Goal: Information Seeking & Learning: Learn about a topic

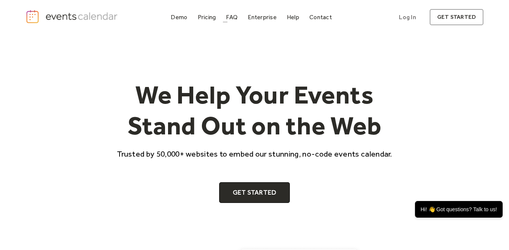
click at [207, 23] on div "Demo Pricing FAQ Enterprise Help Contact Log In Get Started Log In get started" at bounding box center [255, 17] width 458 height 16
click at [207, 19] on div "Pricing" at bounding box center [207, 17] width 18 height 4
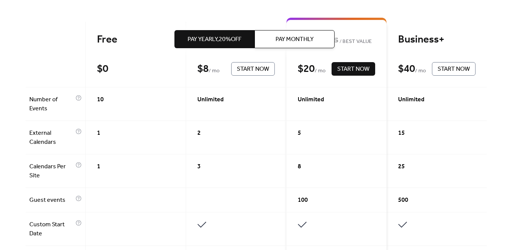
scroll to position [199, 0]
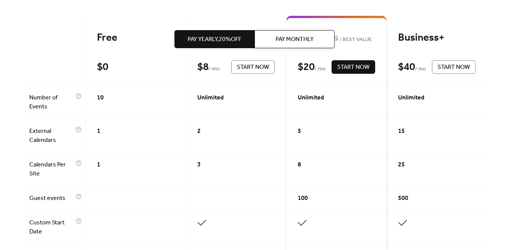
click at [98, 131] on span "1" at bounding box center [98, 131] width 3 height 9
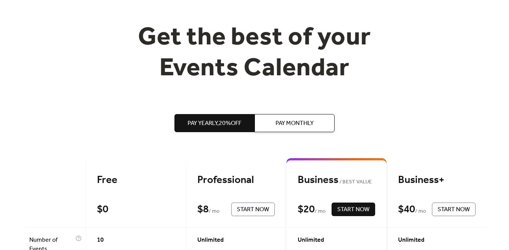
scroll to position [0, 0]
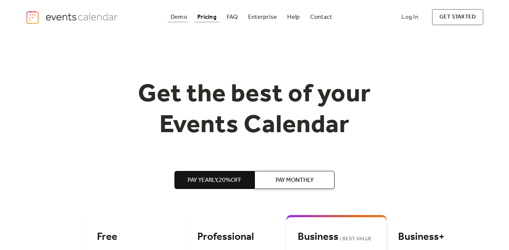
click at [184, 19] on div "Demo" at bounding box center [179, 17] width 17 height 4
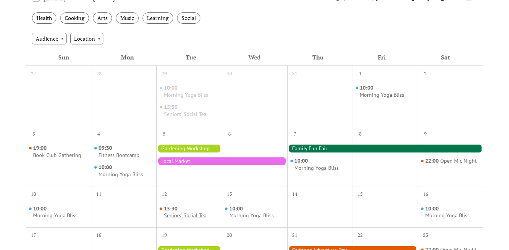
scroll to position [140, 0]
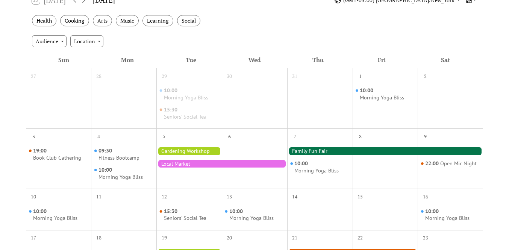
click at [322, 151] on div at bounding box center [385, 151] width 196 height 8
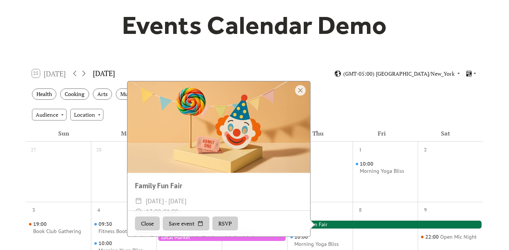
scroll to position [20, 0]
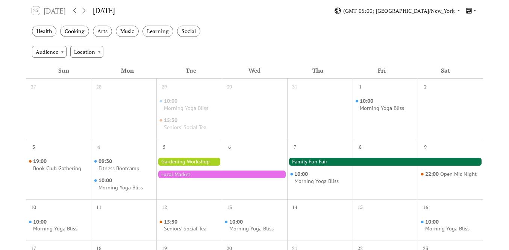
scroll to position [130, 0]
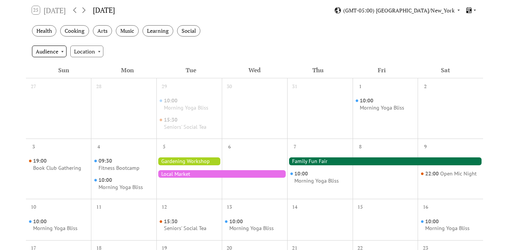
click at [50, 53] on div "Audience" at bounding box center [49, 50] width 35 height 11
click at [92, 51] on div "Location" at bounding box center [86, 50] width 33 height 11
click at [129, 48] on div "Audience Location" at bounding box center [254, 51] width 457 height 20
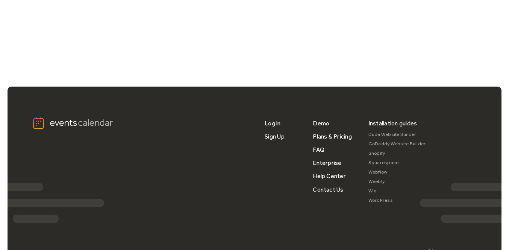
scroll to position [631, 0]
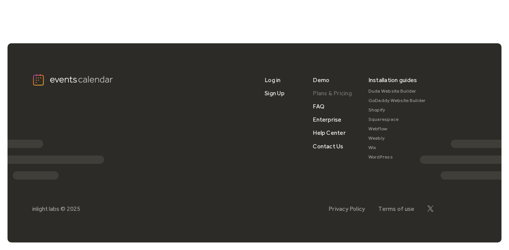
click at [330, 91] on link "Plans & Pricing" at bounding box center [332, 92] width 39 height 13
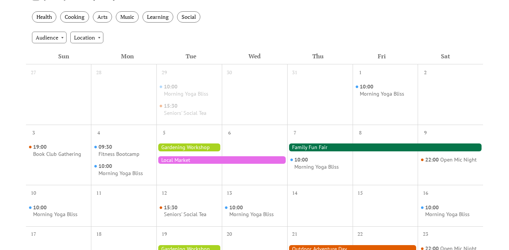
scroll to position [138, 0]
